Goal: Information Seeking & Learning: Learn about a topic

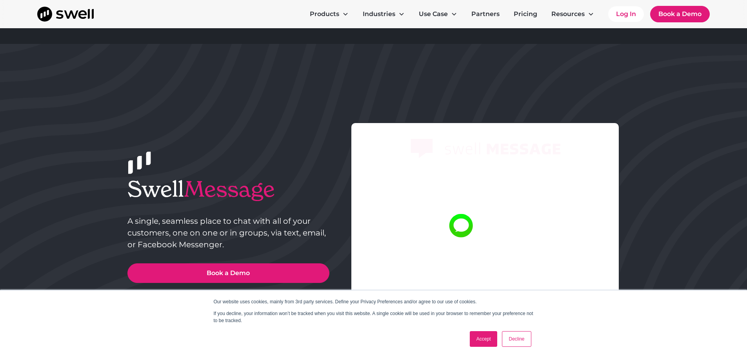
click at [483, 342] on link "Accept" at bounding box center [484, 339] width 28 height 16
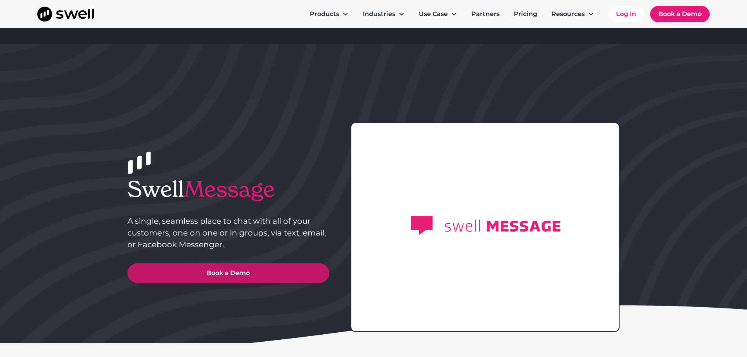
click at [261, 282] on link "Book a Demo" at bounding box center [228, 273] width 202 height 20
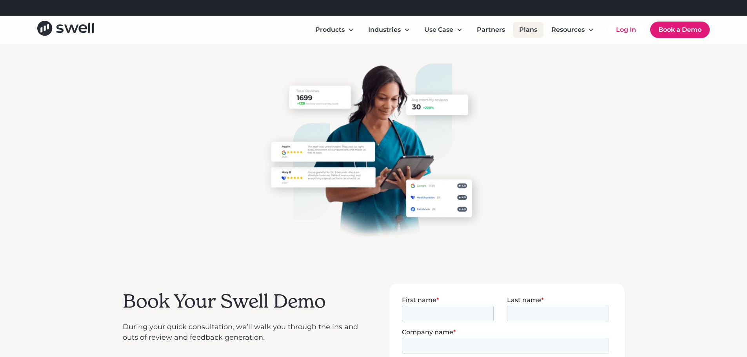
click at [529, 35] on link "Plans" at bounding box center [528, 30] width 31 height 16
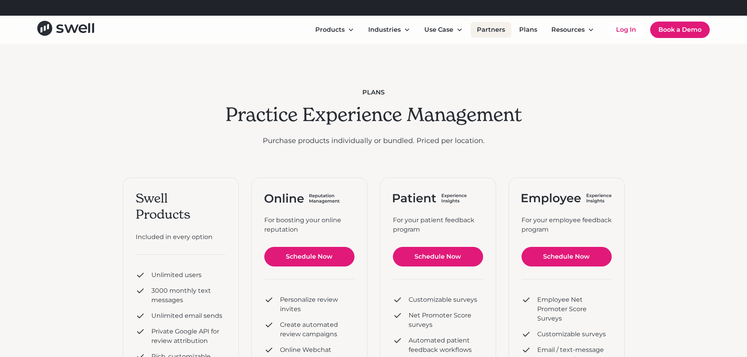
click at [492, 29] on link "Partners" at bounding box center [491, 30] width 41 height 16
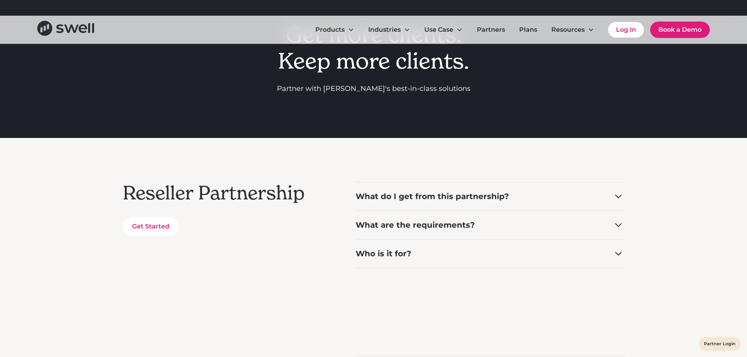
scroll to position [39, 0]
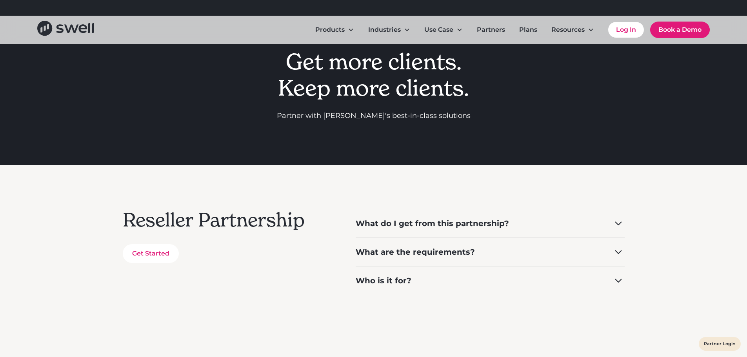
click at [611, 221] on div "What do I get from this partnership?" at bounding box center [490, 223] width 269 height 29
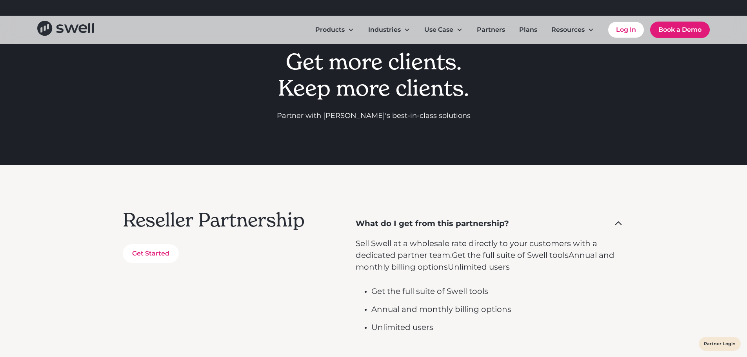
click at [612, 222] on div "What do I get from this partnership?" at bounding box center [490, 223] width 269 height 29
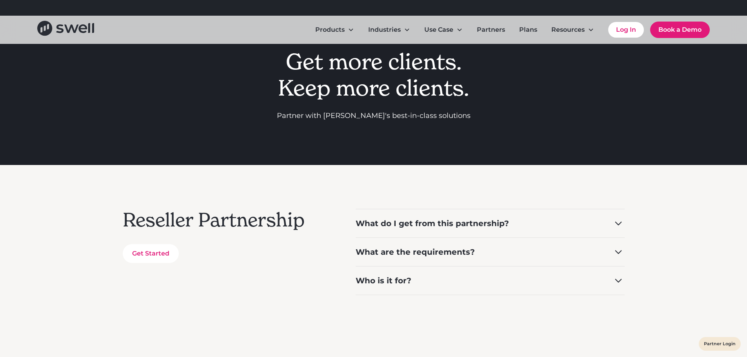
click at [611, 228] on div "What do I get from this partnership?" at bounding box center [490, 223] width 269 height 29
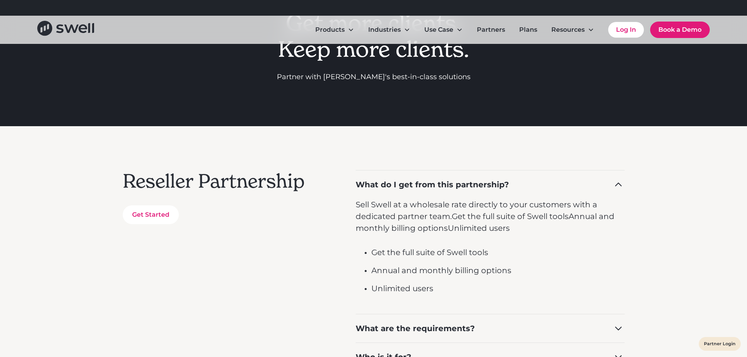
scroll to position [0, 0]
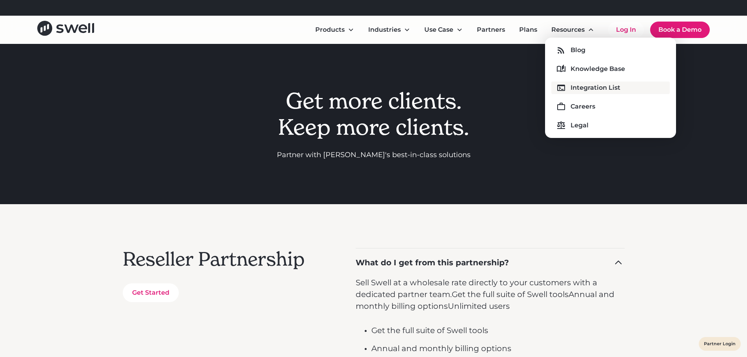
click at [580, 86] on div "Integration List" at bounding box center [595, 87] width 50 height 9
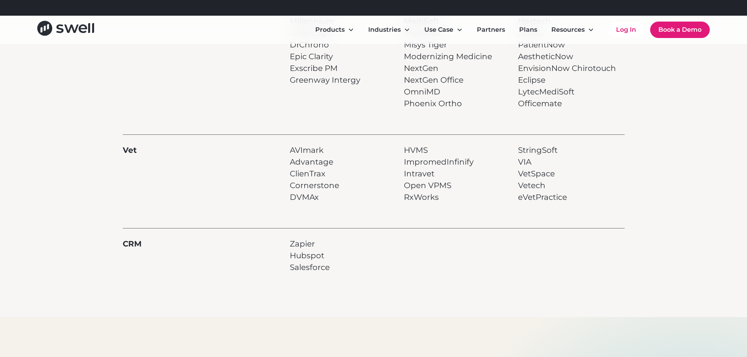
scroll to position [627, 0]
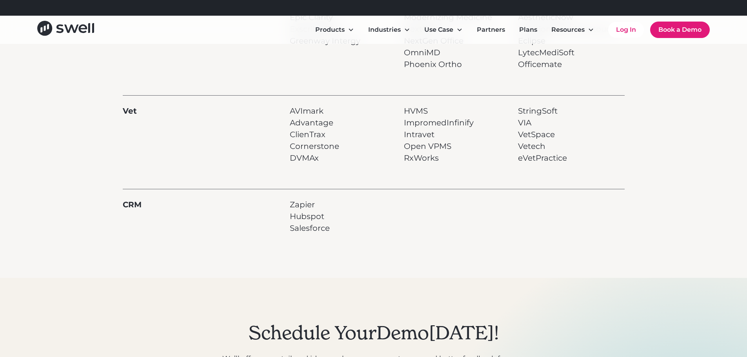
drag, startPoint x: 399, startPoint y: 156, endPoint x: 393, endPoint y: 165, distance: 11.2
drag, startPoint x: 393, startPoint y: 165, endPoint x: 336, endPoint y: 257, distance: 107.8
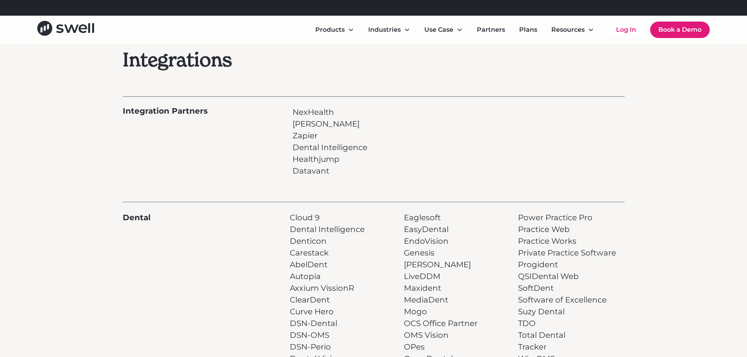
scroll to position [0, 0]
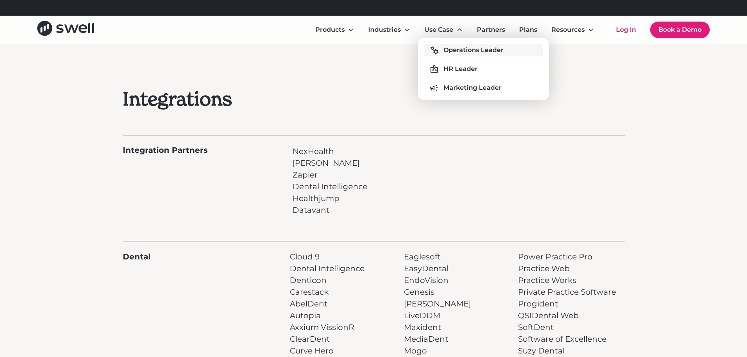
click at [460, 49] on div "Operations Leader" at bounding box center [473, 49] width 60 height 9
